Goal: Browse casually: Explore the website without a specific task or goal

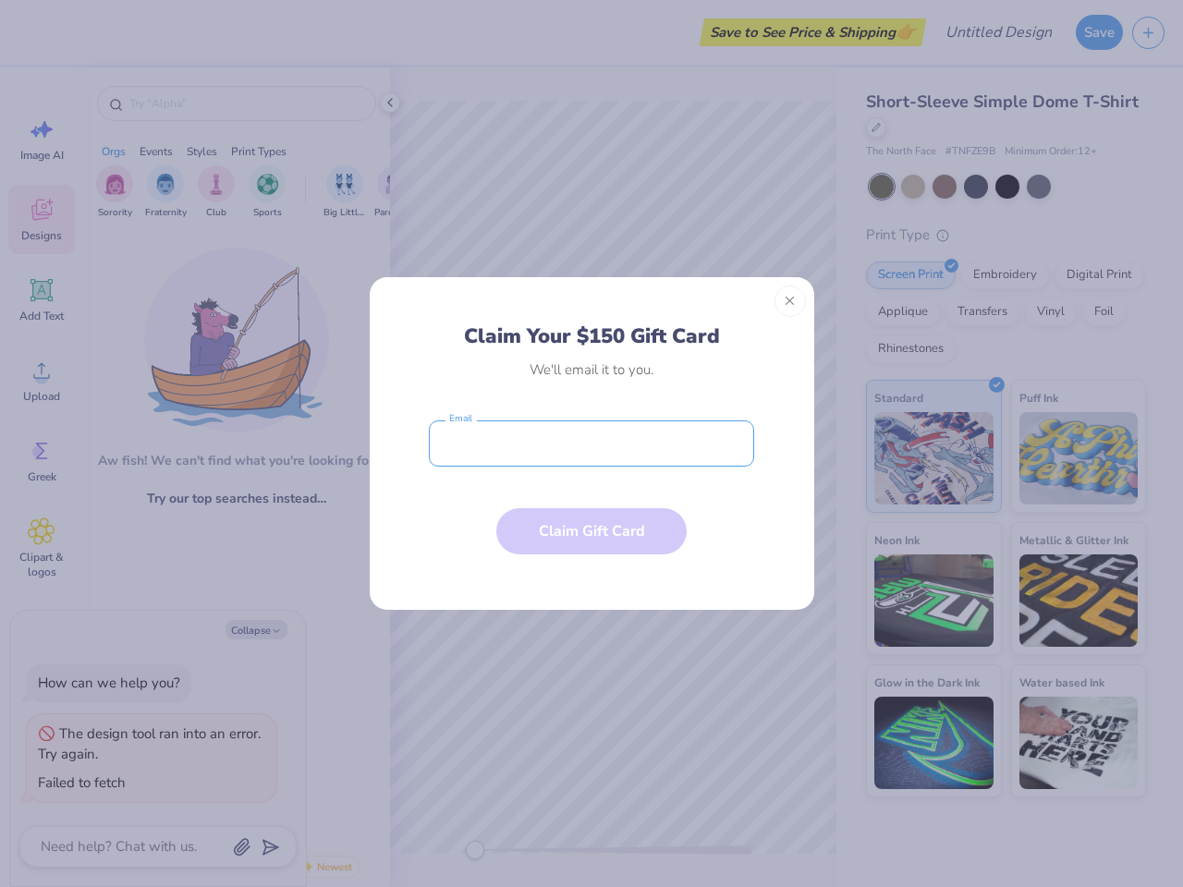
click at [591, 443] on input "email" at bounding box center [591, 443] width 325 height 46
click at [790, 301] on button "Close" at bounding box center [789, 300] width 31 height 31
